Goal: Task Accomplishment & Management: Complete application form

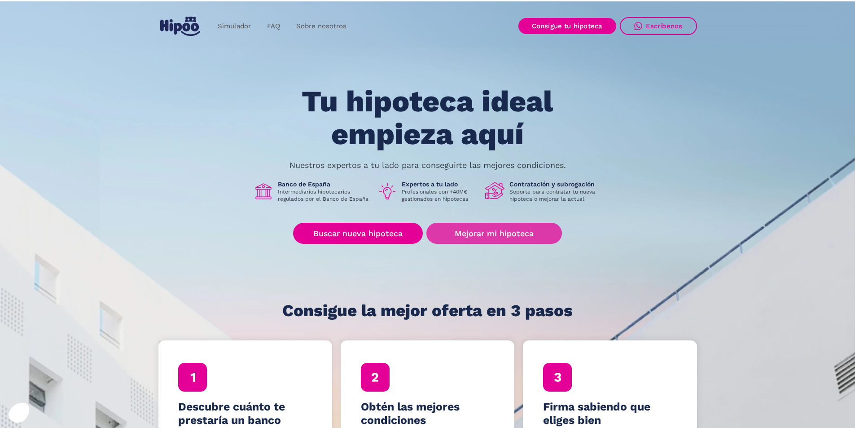
click at [523, 228] on link "Mejorar mi hipoteca" at bounding box center [494, 233] width 135 height 21
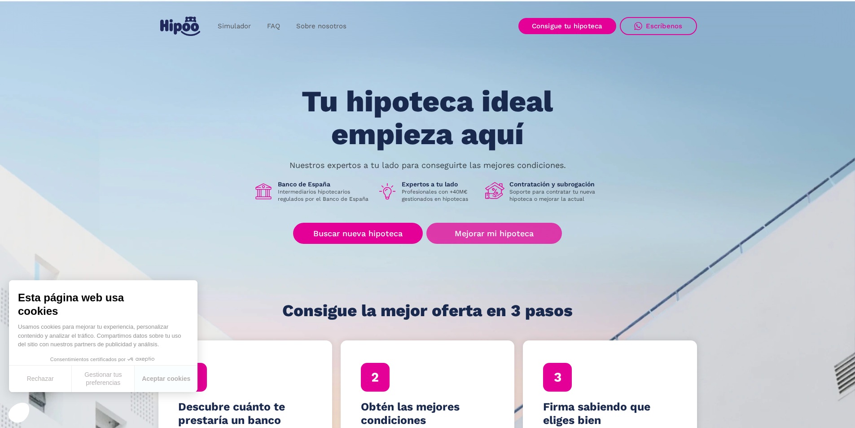
click at [502, 230] on link "Mejorar mi hipoteca" at bounding box center [494, 233] width 135 height 21
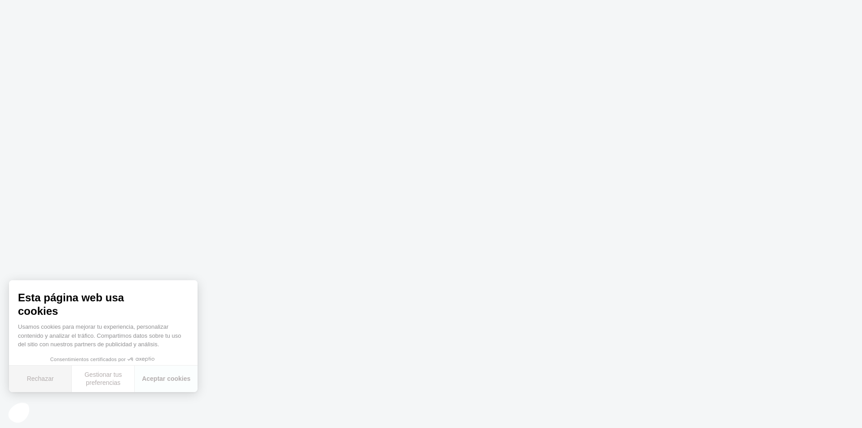
click at [25, 378] on button "Rechazar" at bounding box center [40, 379] width 63 height 26
